Goal: Task Accomplishment & Management: Use online tool/utility

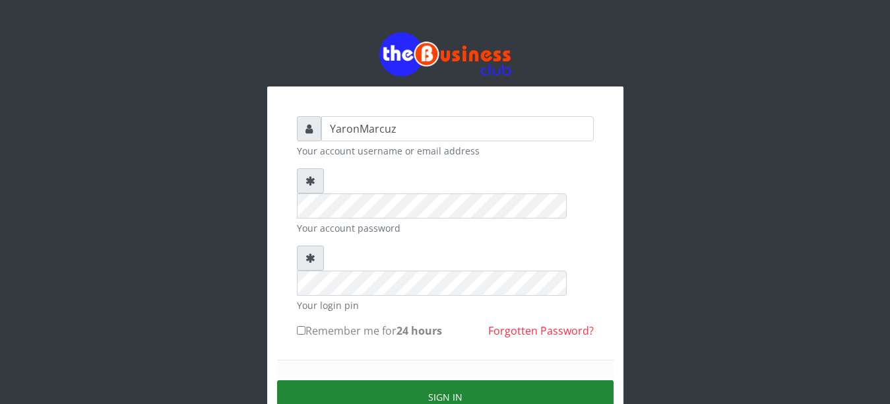
click at [455, 380] on button "Sign in" at bounding box center [445, 397] width 336 height 34
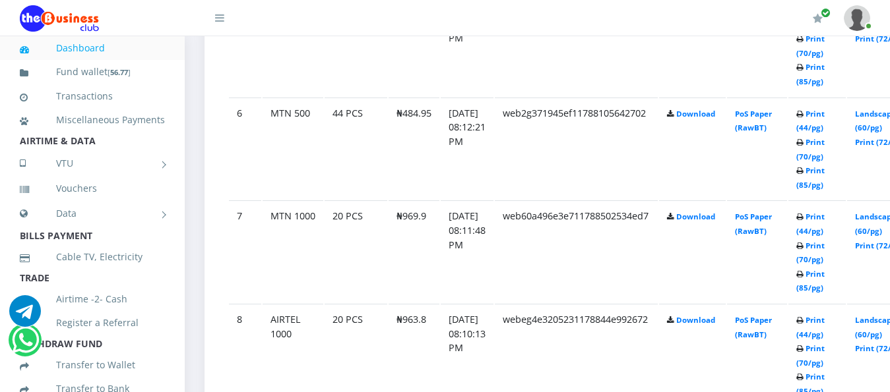
scroll to position [1319, 0]
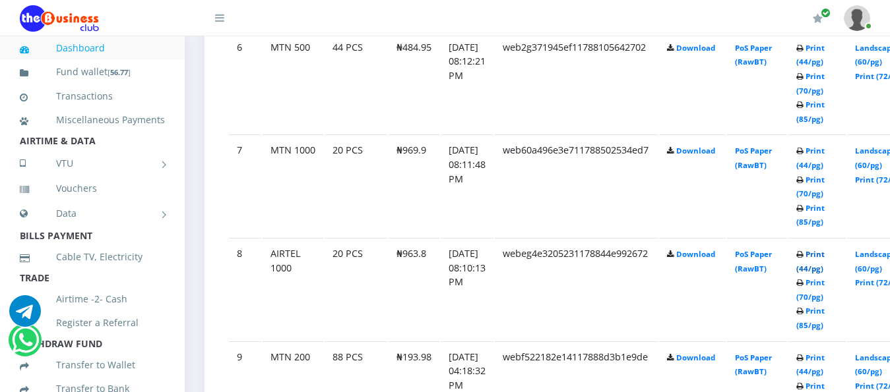
click at [824, 249] on link "Print (44/pg)" at bounding box center [810, 261] width 28 height 24
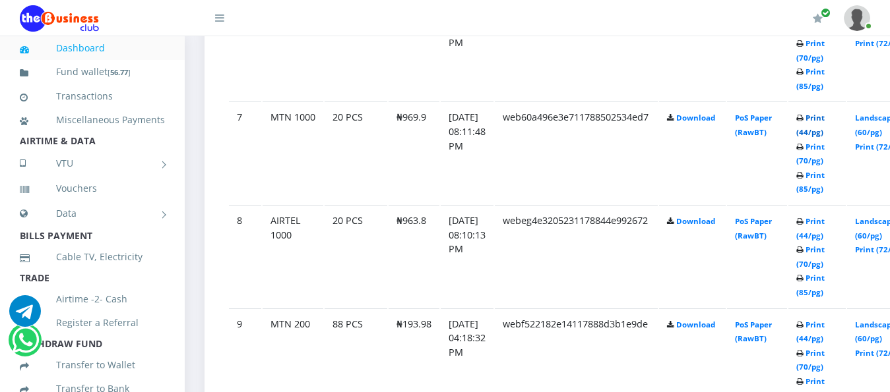
click at [824, 113] on link "Print (44/pg)" at bounding box center [810, 125] width 28 height 24
